Goal: Check status: Check status

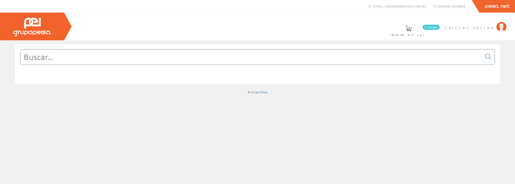
click at [475, 29] on span "Iniciar sesión" at bounding box center [469, 27] width 49 height 5
click at [477, 28] on span "[PERSON_NAME] [PERSON_NAME]" at bounding box center [446, 27] width 95 height 5
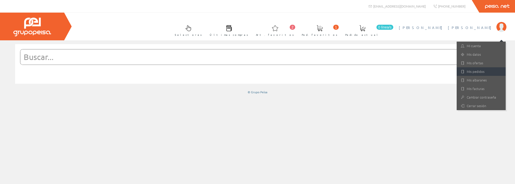
click at [483, 70] on link "Mis pedidos" at bounding box center [481, 71] width 49 height 9
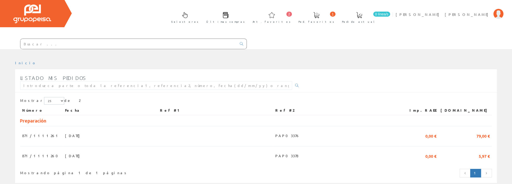
scroll to position [26, 0]
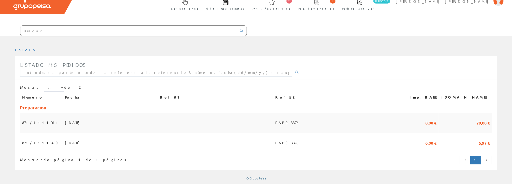
click at [65, 121] on span "10/09/2025" at bounding box center [73, 122] width 17 height 9
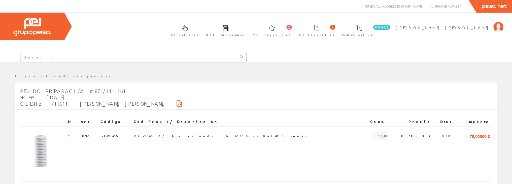
click at [46, 75] on link "Listado mis pedidos" at bounding box center [79, 75] width 66 height 5
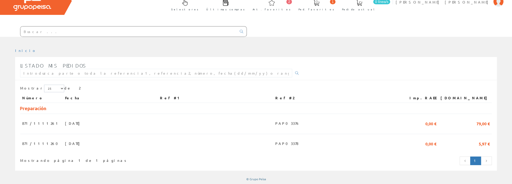
scroll to position [26, 0]
click at [31, 140] on span "871/1111260" at bounding box center [41, 142] width 39 height 9
